Goal: Check status: Check status

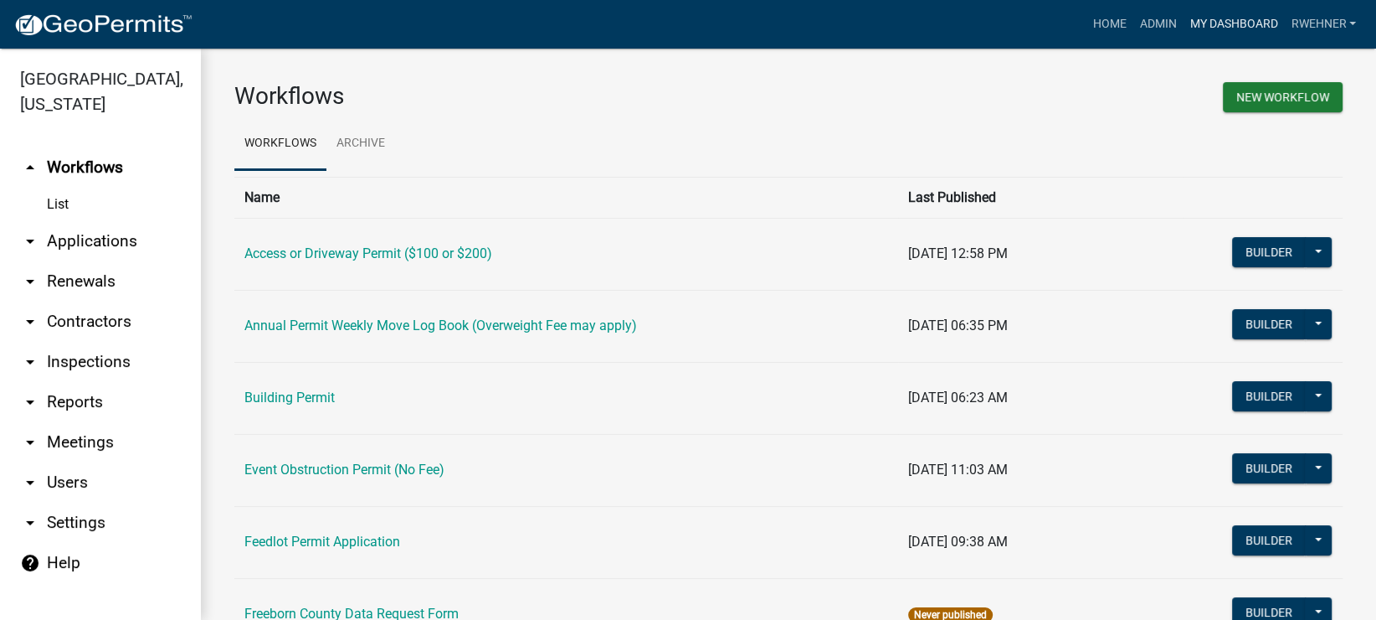
click at [1223, 29] on link "My Dashboard" at bounding box center [1233, 24] width 101 height 32
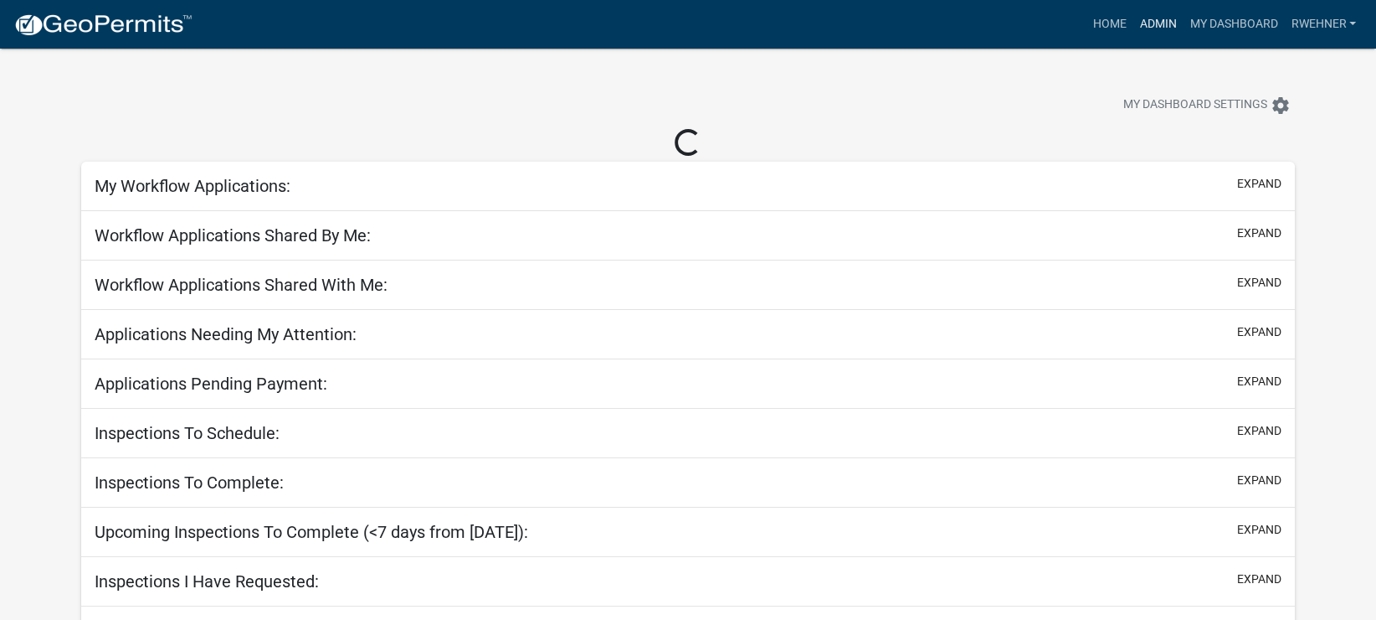
click at [1148, 25] on link "Admin" at bounding box center [1158, 24] width 50 height 32
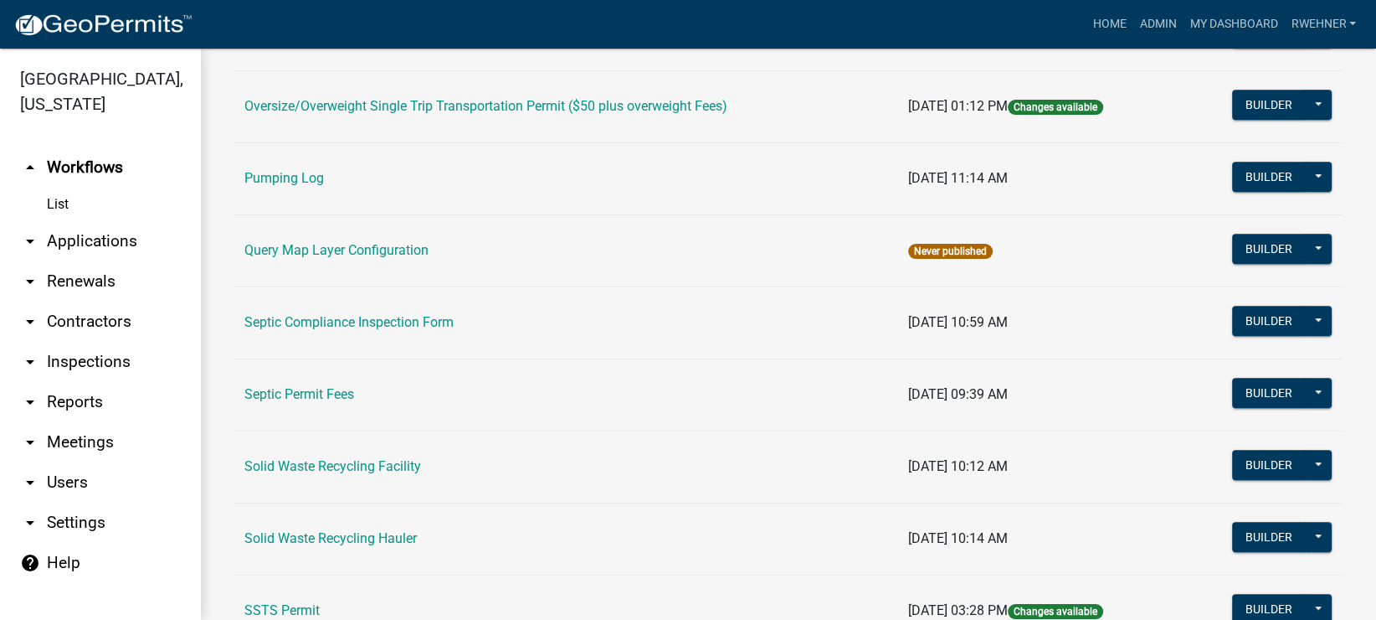
scroll to position [753, 0]
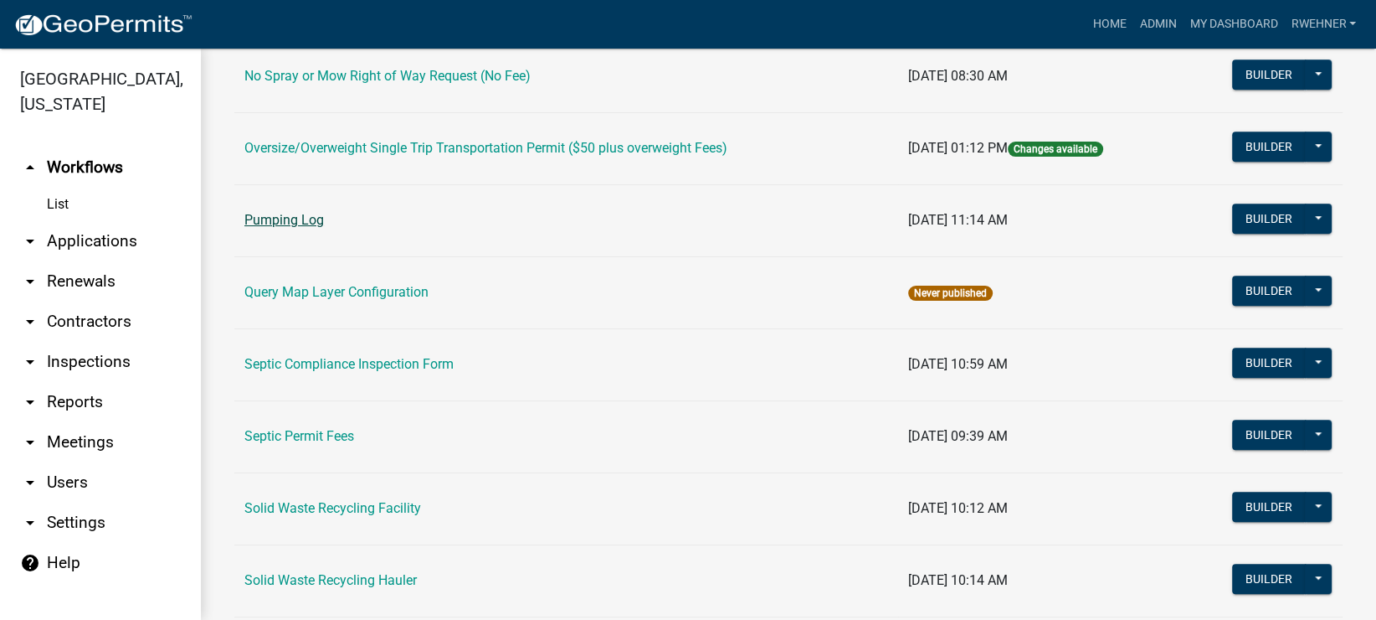
click at [267, 220] on link "Pumping Log" at bounding box center [284, 220] width 80 height 16
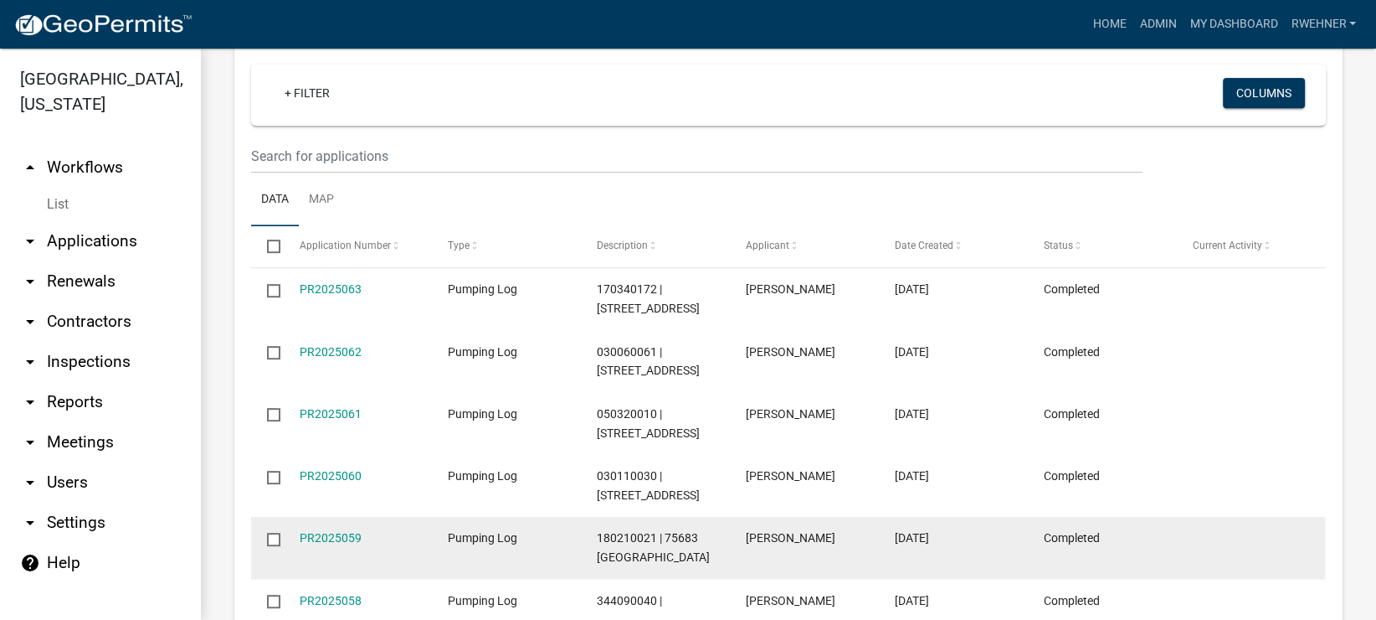
scroll to position [731, 0]
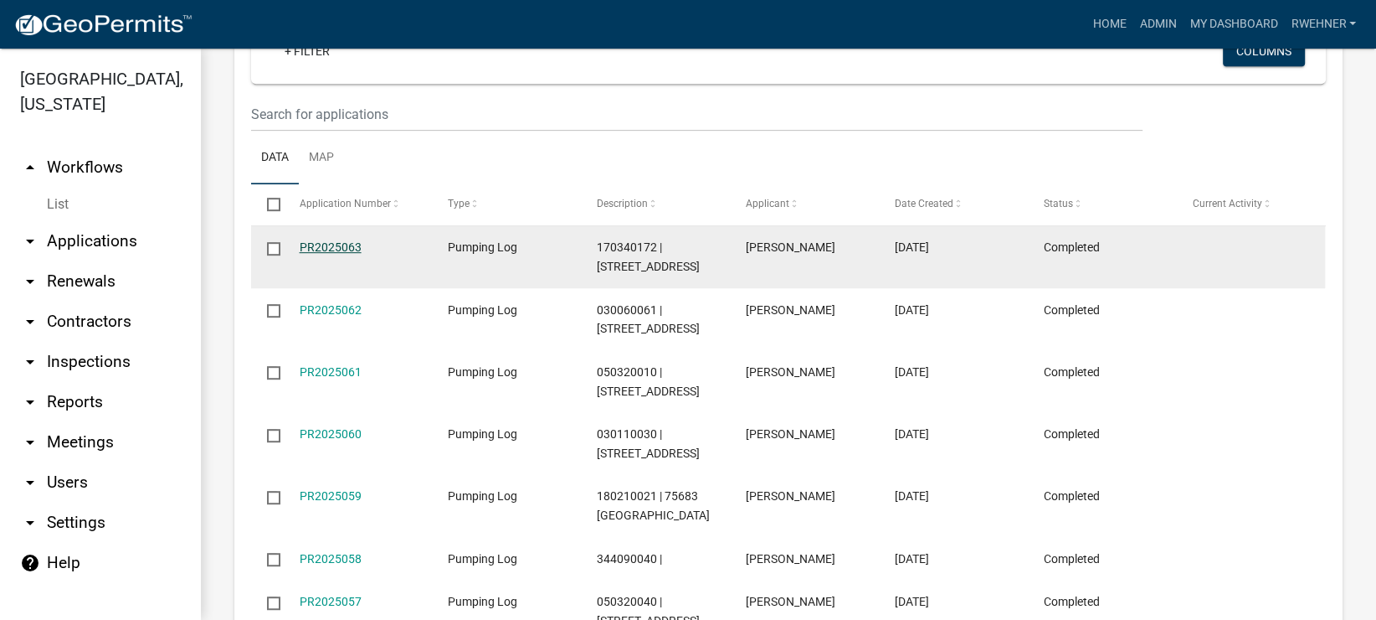
click at [335, 250] on link "PR2025063" at bounding box center [331, 246] width 62 height 13
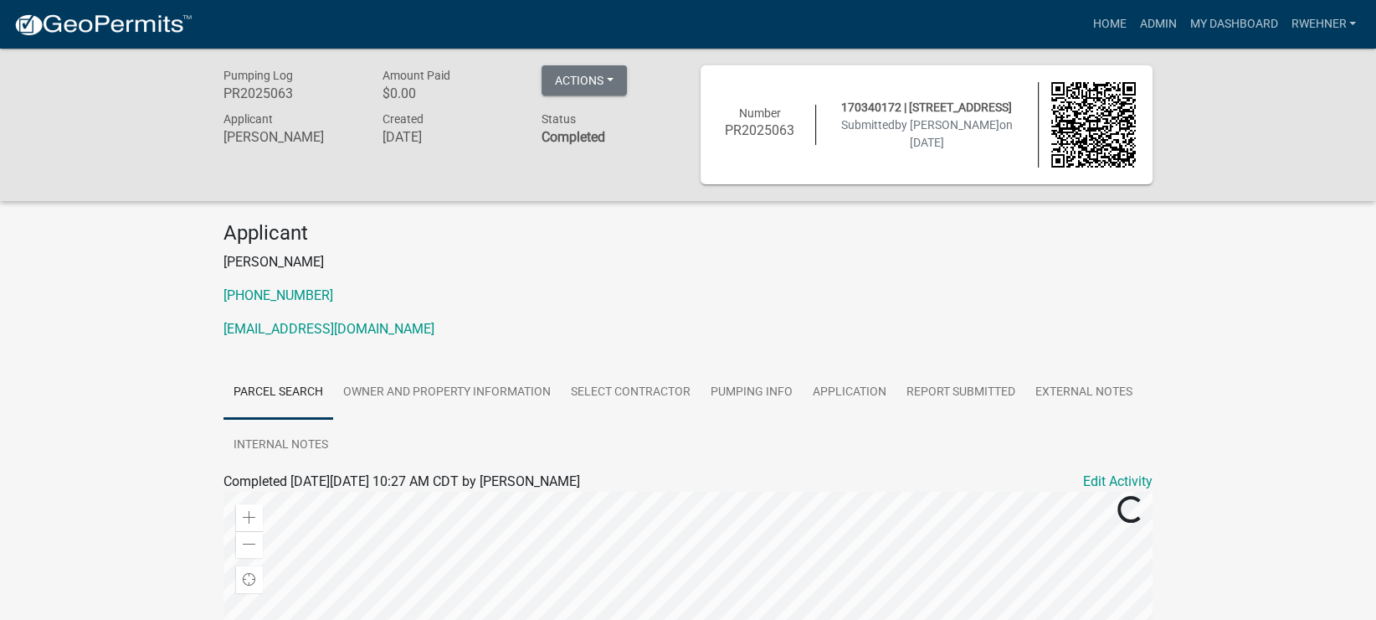
scroll to position [264, 0]
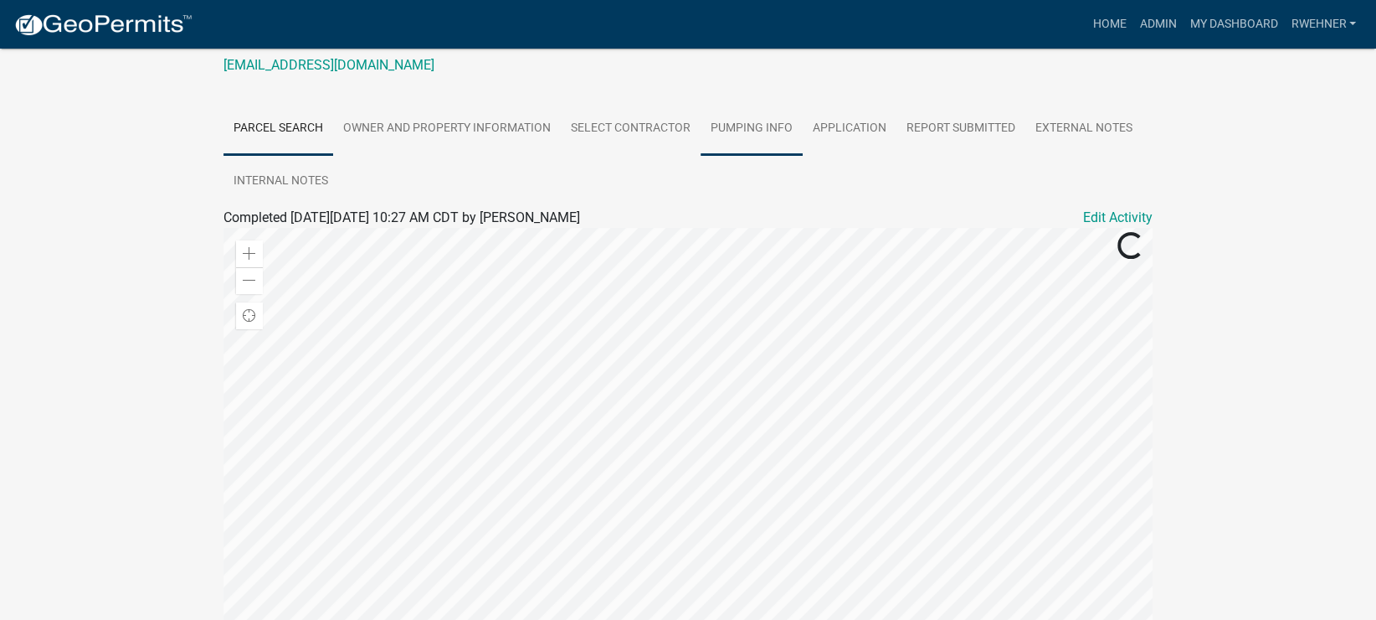
click at [750, 126] on link "Pumping Info" at bounding box center [752, 129] width 102 height 54
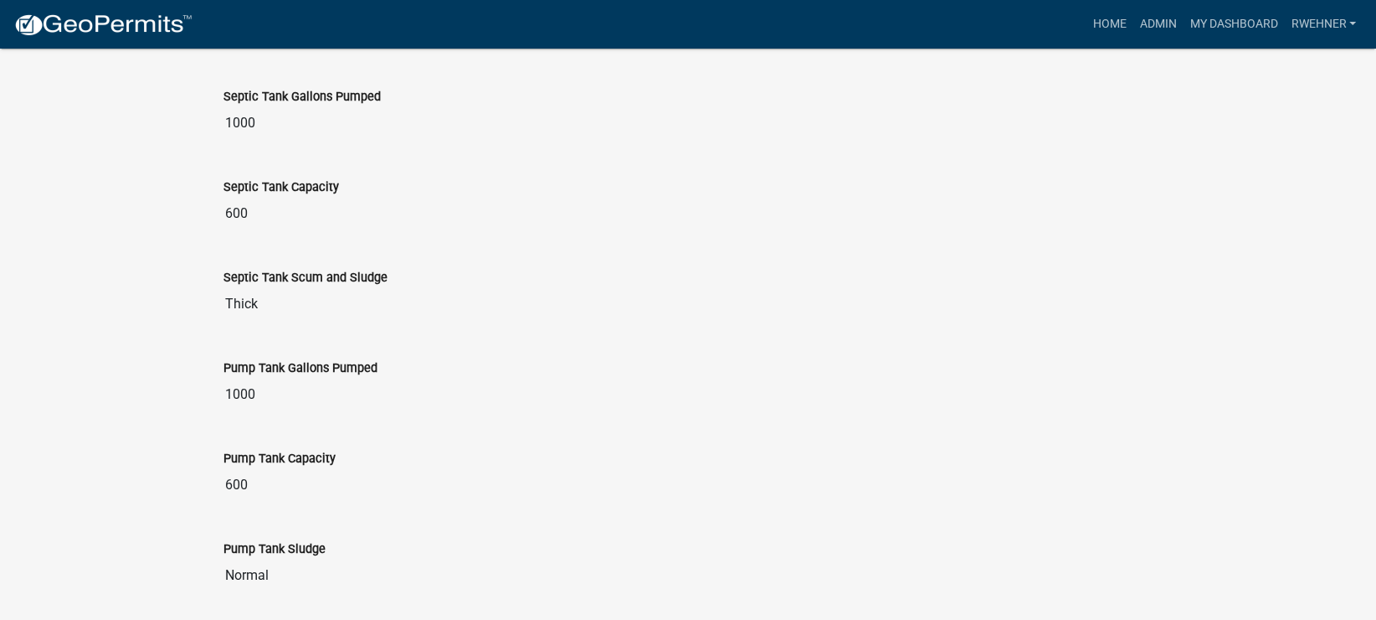
scroll to position [0, 0]
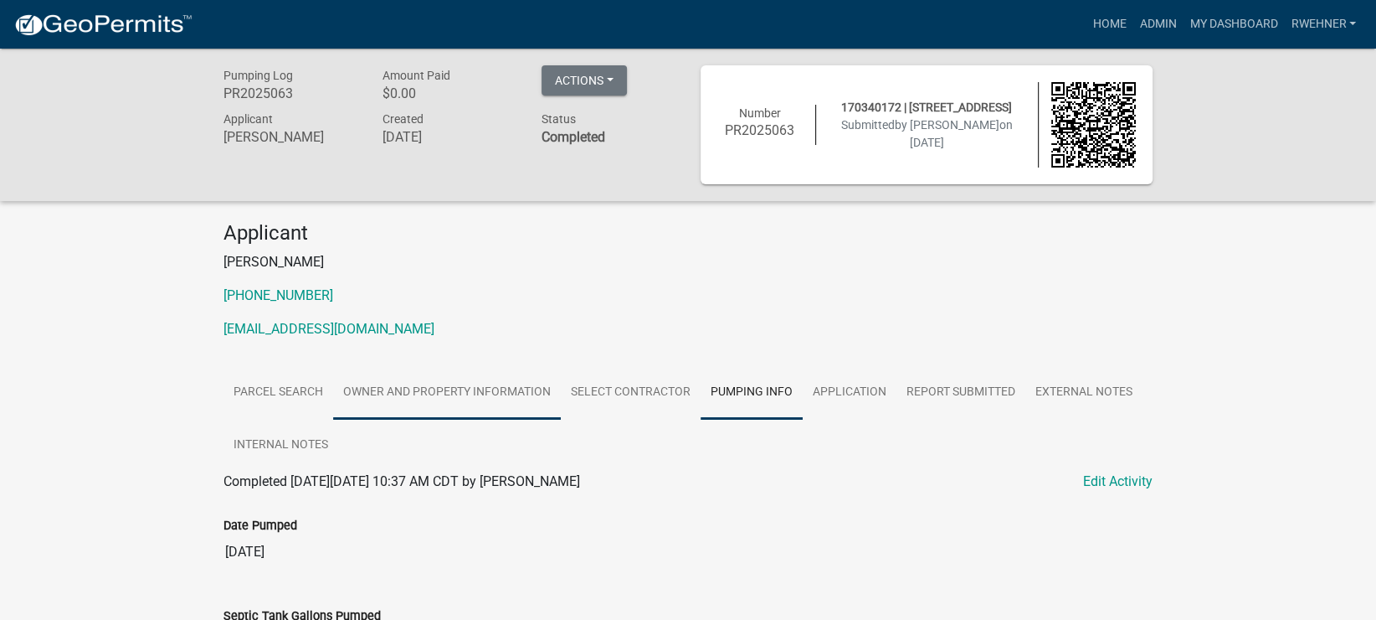
click at [430, 390] on link "Owner and Property Information" at bounding box center [447, 393] width 228 height 54
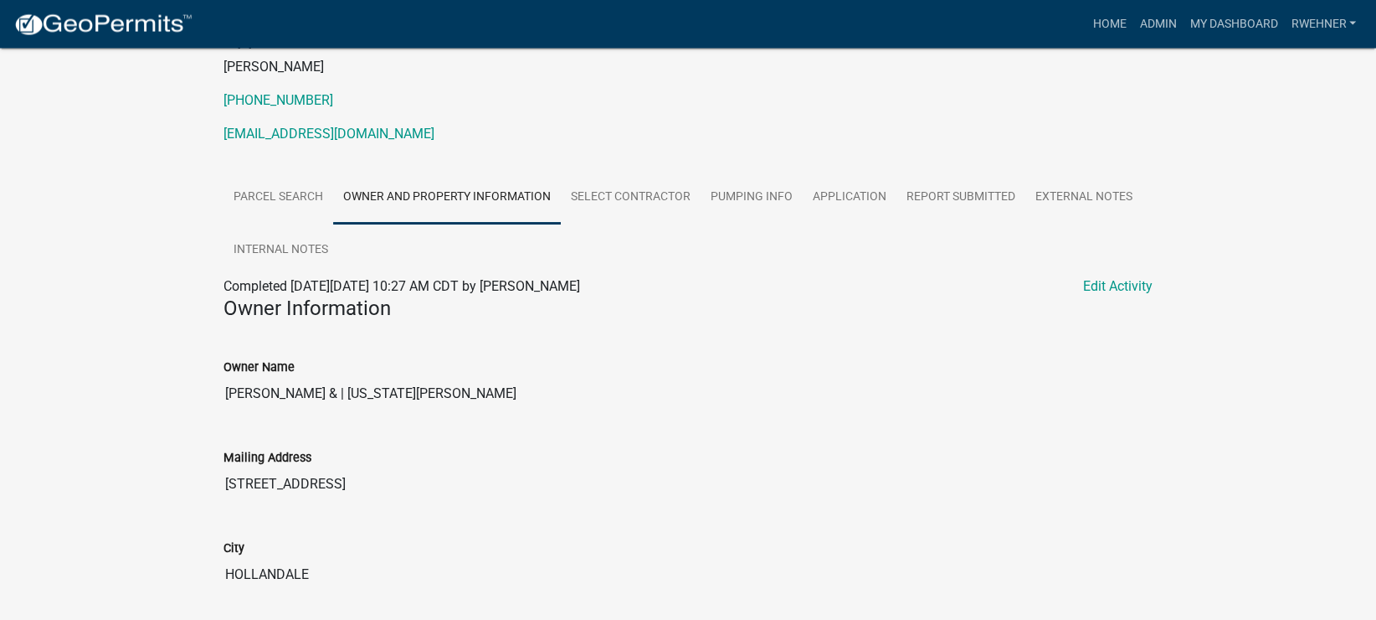
scroll to position [232, 0]
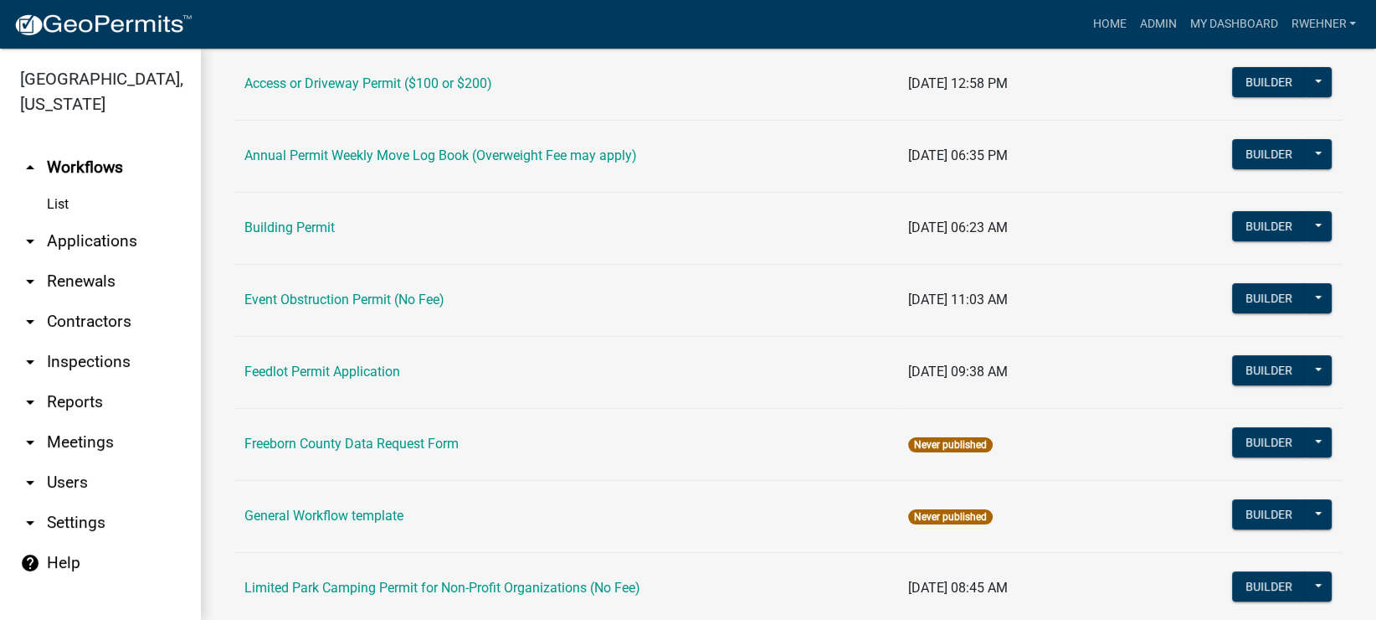
scroll to position [188, 0]
